Goal: Find specific page/section: Find specific page/section

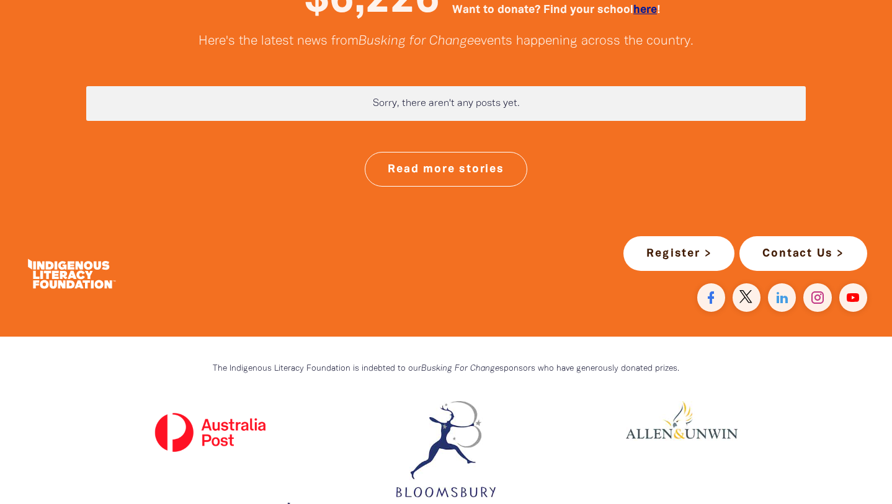
scroll to position [3288, 0]
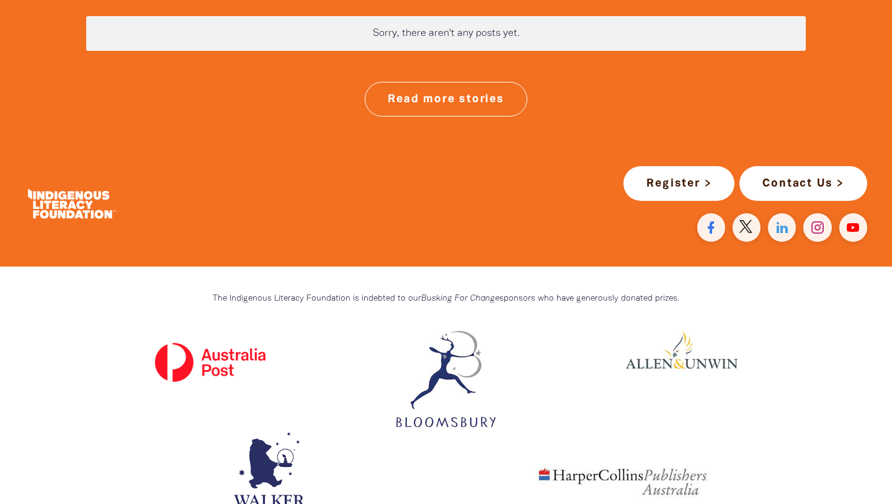
scroll to position [3369, 0]
